Goal: Information Seeking & Learning: Learn about a topic

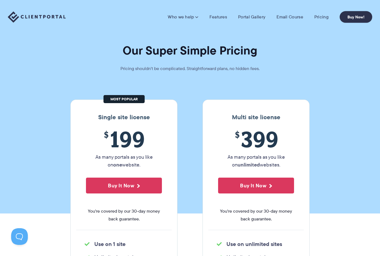
click at [223, 18] on link "Features" at bounding box center [218, 17] width 18 height 6
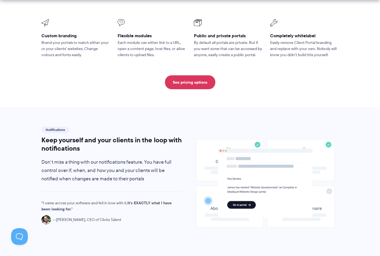
scroll to position [300, 0]
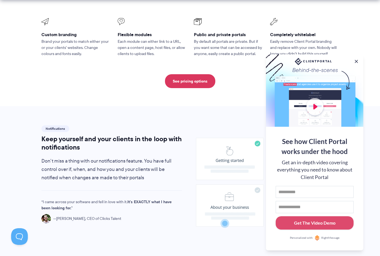
click at [355, 64] on button at bounding box center [357, 62] width 6 height 6
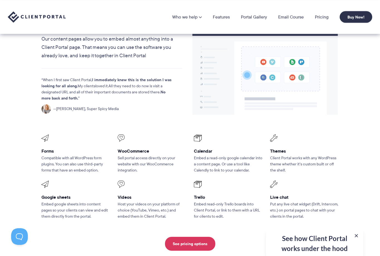
scroll to position [655, 0]
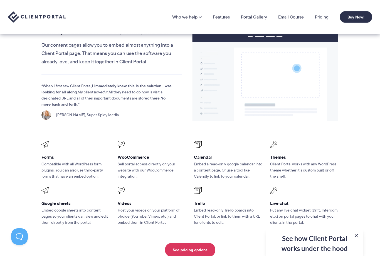
click at [251, 19] on link "Portal Gallery" at bounding box center [254, 17] width 26 height 4
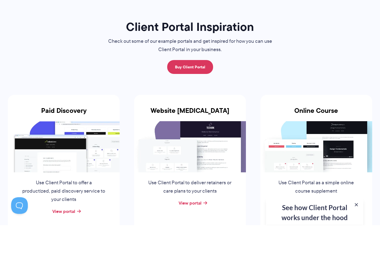
scroll to position [60, 0]
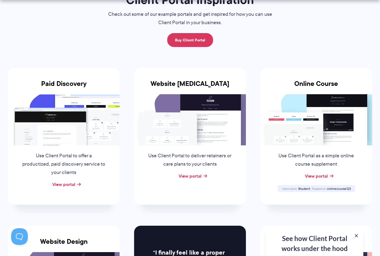
click at [181, 176] on link "View portal" at bounding box center [190, 176] width 23 height 7
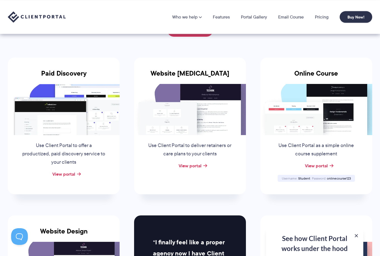
scroll to position [62, 0]
